Goal: Task Accomplishment & Management: Manage account settings

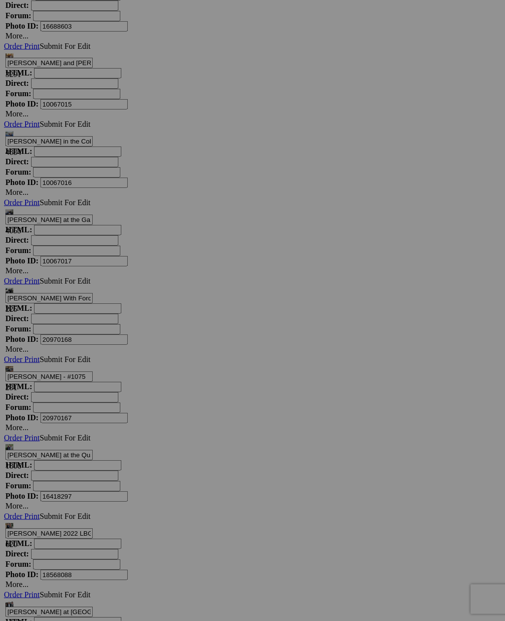
scroll to position [4088, 0]
click at [187, 379] on link "Yes" at bounding box center [181, 375] width 11 height 8
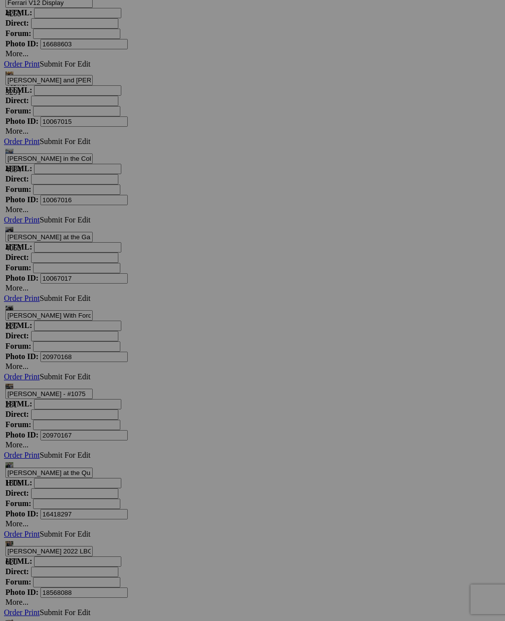
click at [187, 377] on link "Yes" at bounding box center [181, 375] width 11 height 8
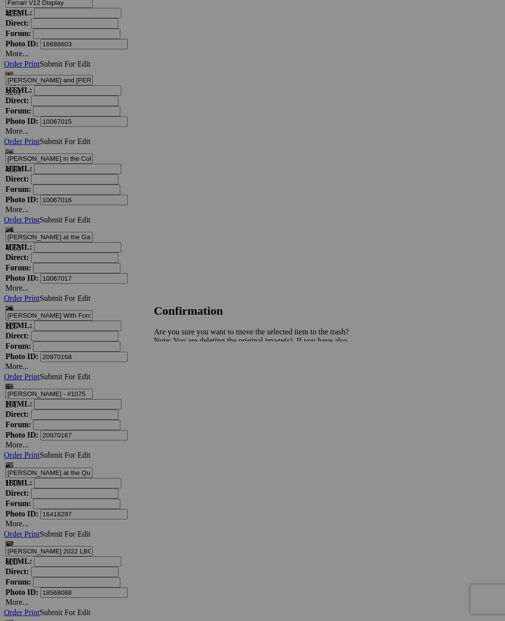
click at [187, 377] on link "Yes" at bounding box center [181, 375] width 11 height 8
click at [187, 378] on link "Yes" at bounding box center [181, 375] width 11 height 8
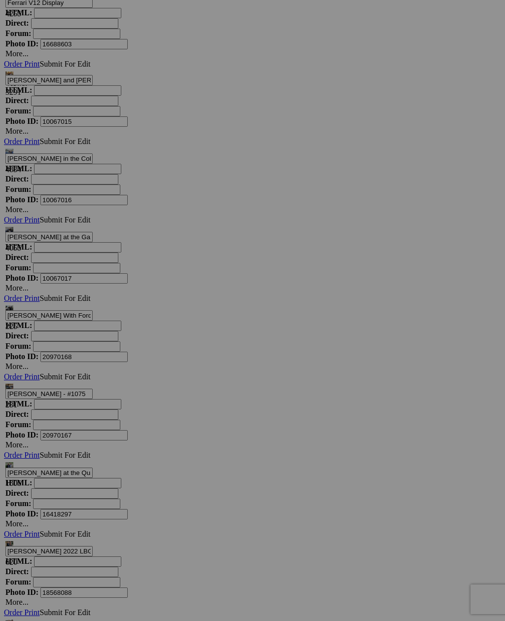
click at [187, 378] on link "Yes" at bounding box center [181, 375] width 11 height 8
click at [187, 379] on link "Yes" at bounding box center [181, 375] width 11 height 8
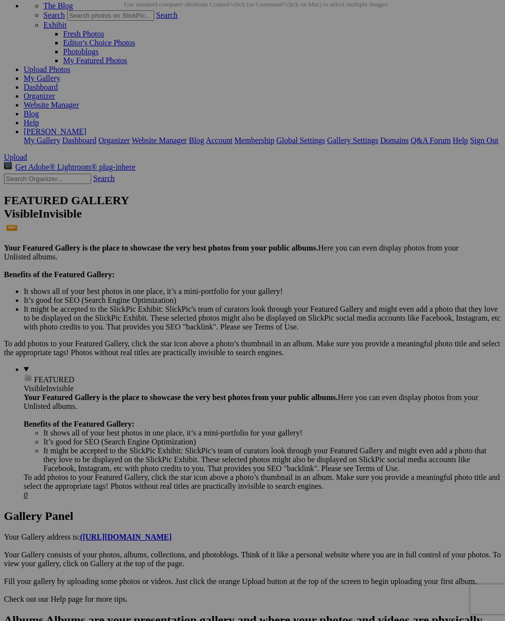
scroll to position [0, 0]
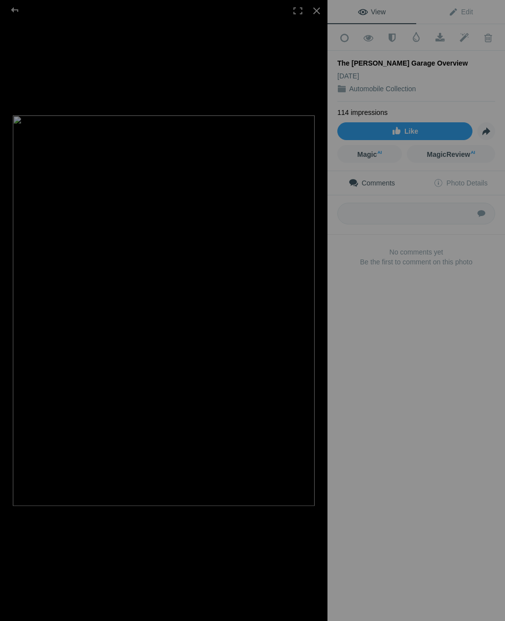
click at [319, 12] on div at bounding box center [317, 11] width 22 height 22
